Goal: Information Seeking & Learning: Learn about a topic

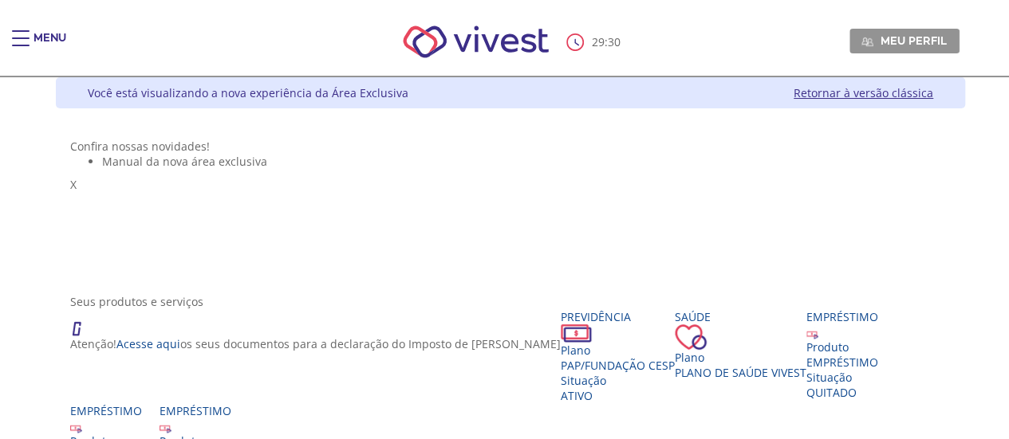
click at [379, 169] on ul "Manual da nova área exclusiva" at bounding box center [510, 161] width 880 height 15
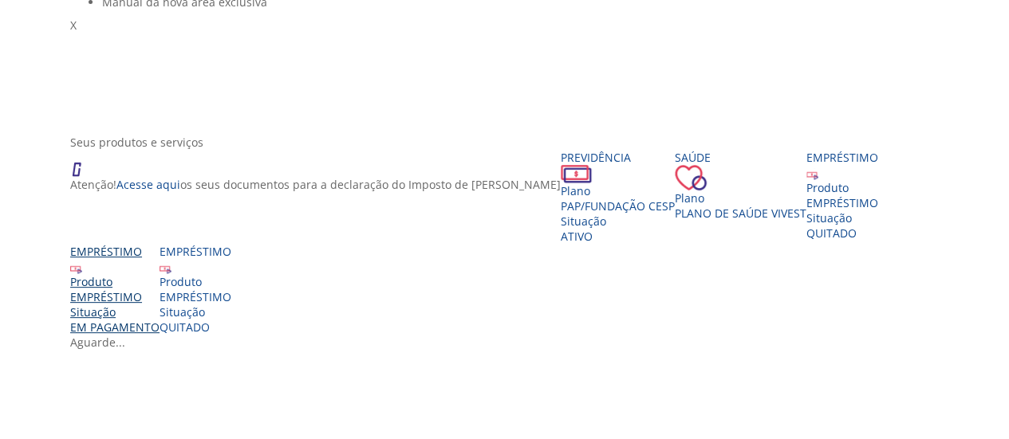
scroll to position [399, 0]
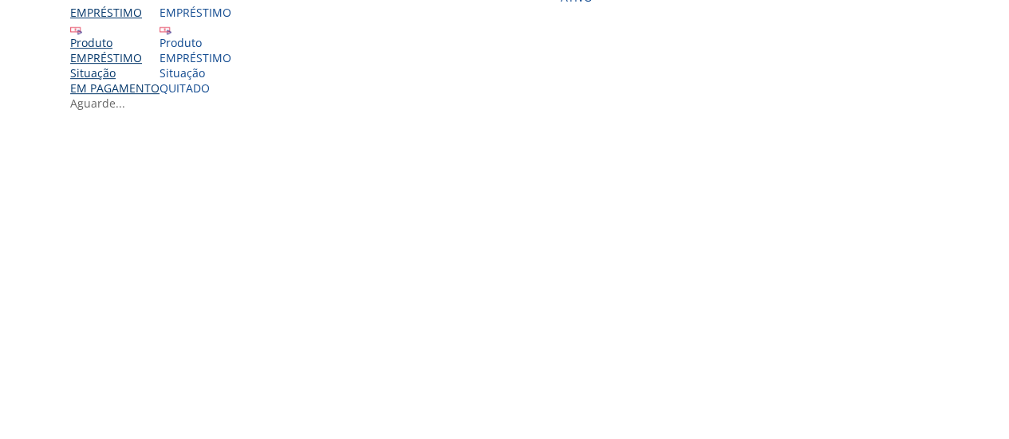
click at [159, 50] on div "Produto" at bounding box center [114, 42] width 89 height 15
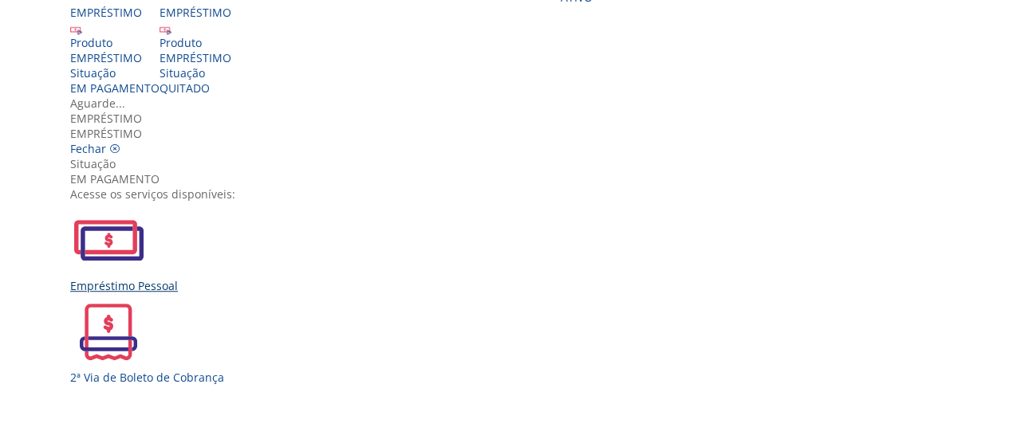
click at [293, 278] on div "Empréstimo Pessoal" at bounding box center [510, 285] width 880 height 15
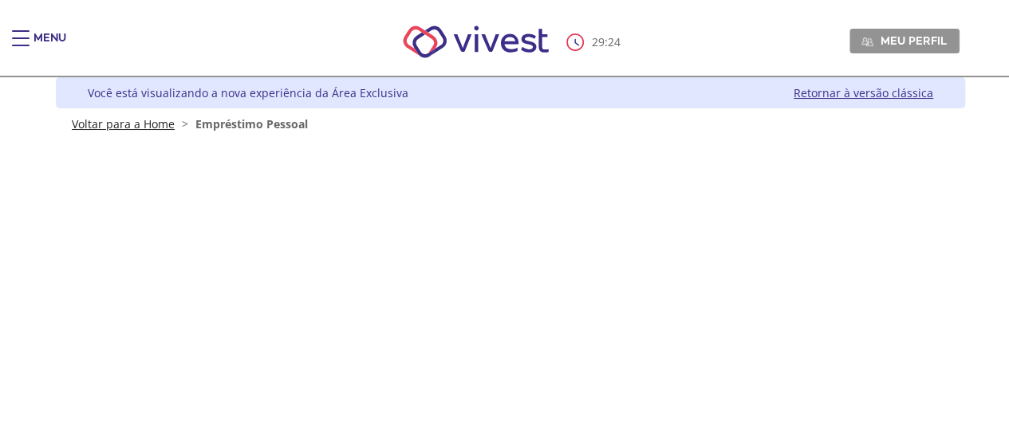
click at [119, 124] on link "Voltar para a Home" at bounding box center [123, 123] width 103 height 15
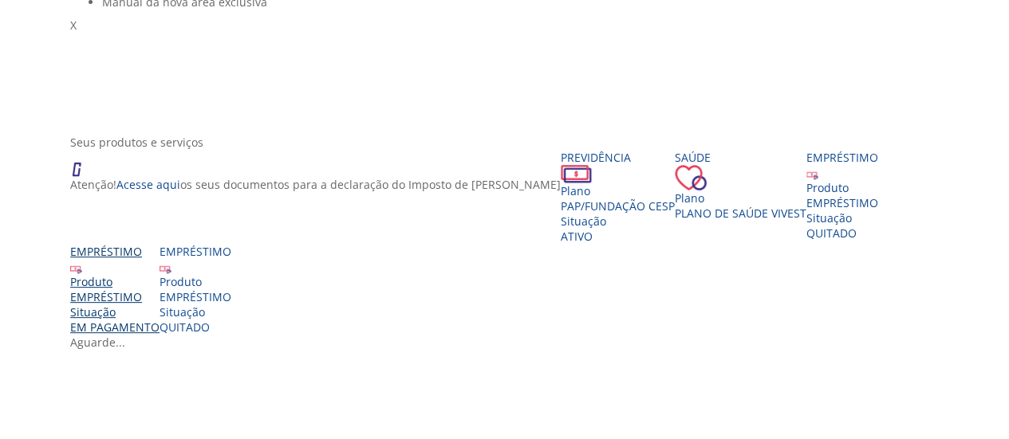
scroll to position [399, 0]
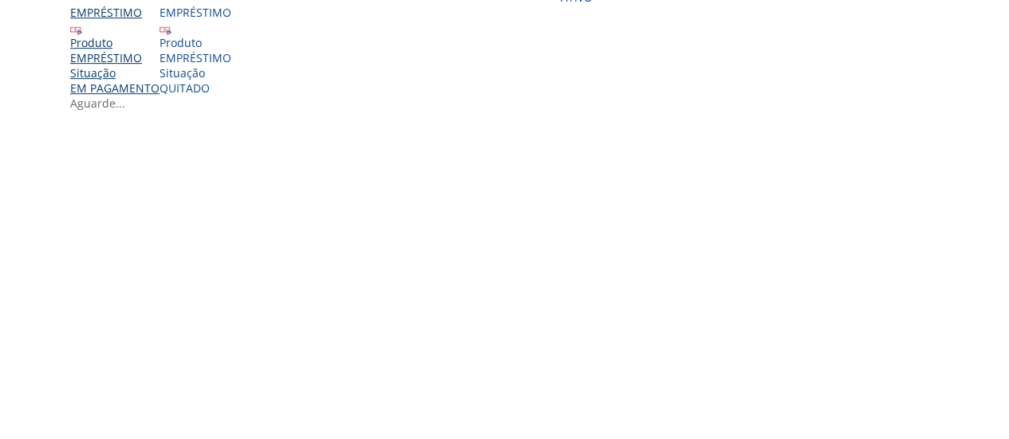
click at [159, 96] on span "EM PAGAMENTO" at bounding box center [114, 88] width 89 height 15
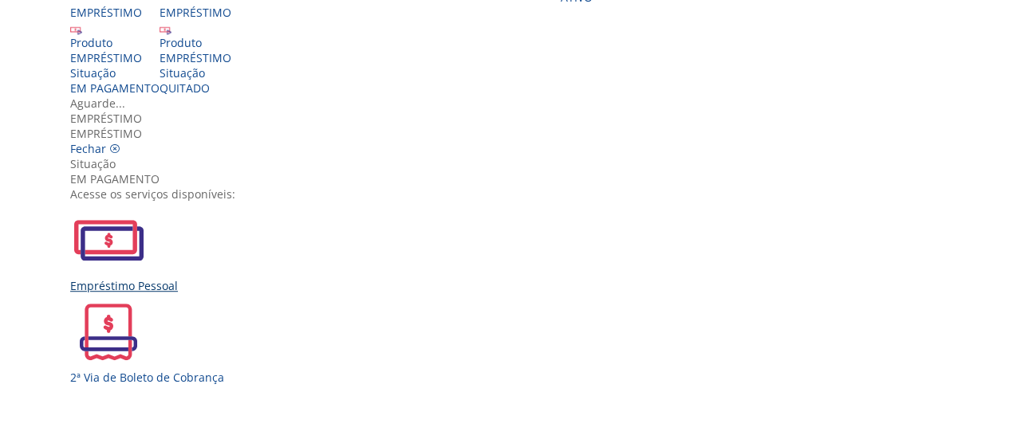
click at [309, 278] on div "Empréstimo Pessoal" at bounding box center [510, 285] width 880 height 15
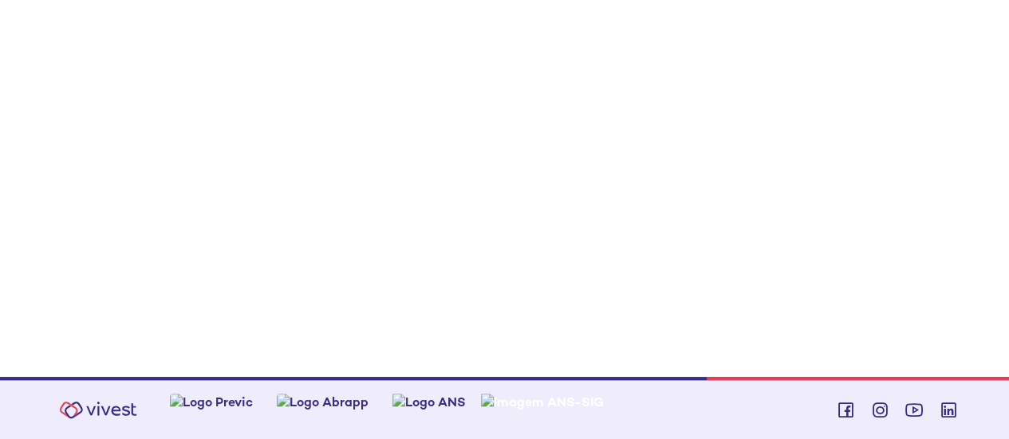
scroll to position [222, 0]
